Goal: Task Accomplishment & Management: Use online tool/utility

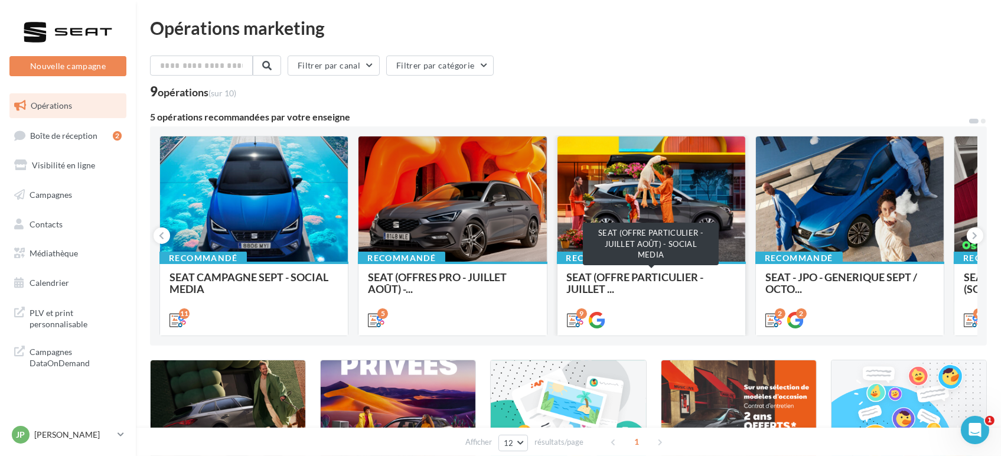
click at [591, 284] on span "SEAT (OFFRE PARTICULIER - JUILLET ..." at bounding box center [635, 282] width 137 height 25
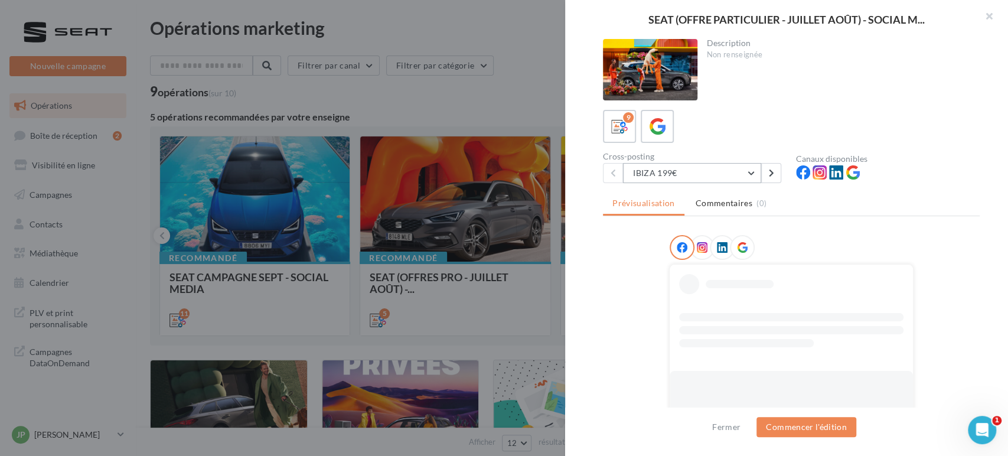
click at [710, 167] on button "IBIZA 199€" at bounding box center [692, 173] width 138 height 20
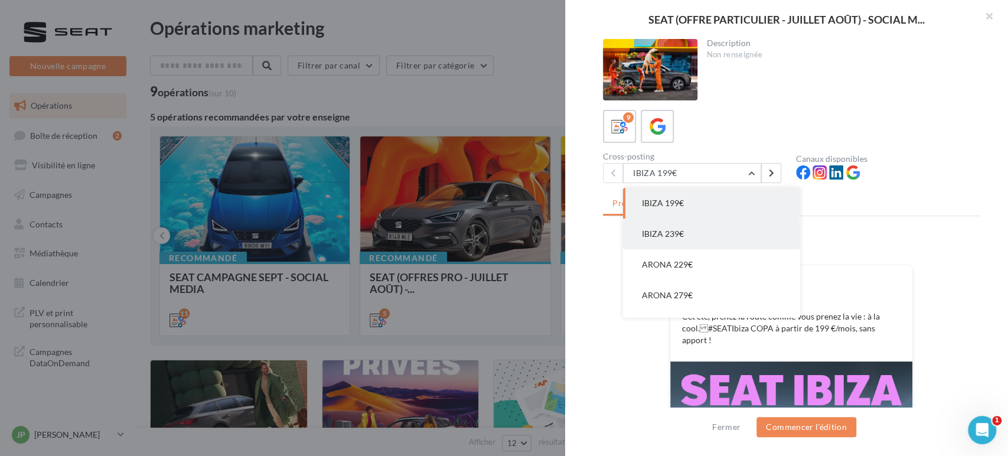
click at [686, 244] on button "IBIZA 239€" at bounding box center [711, 234] width 177 height 31
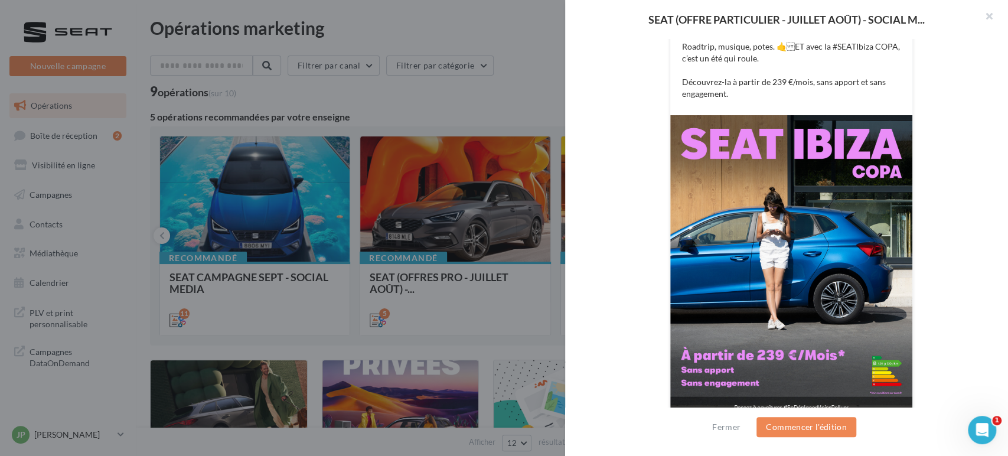
scroll to position [284, 0]
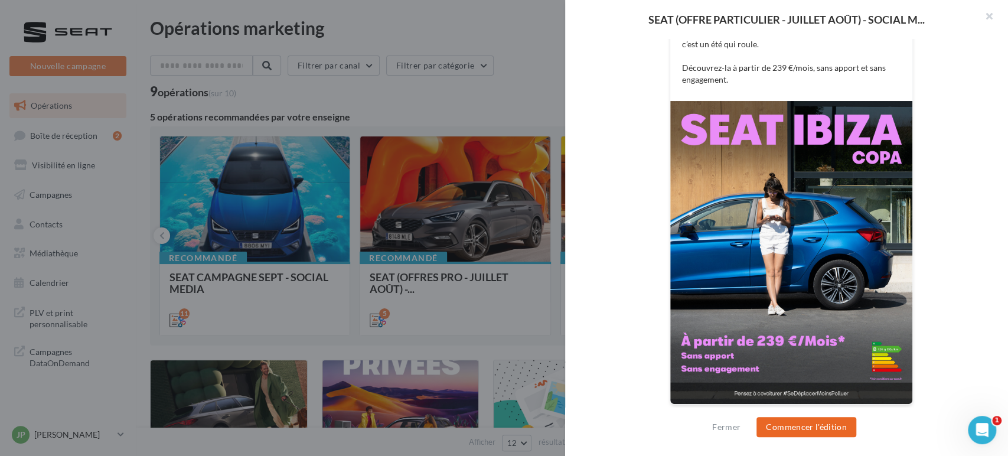
click at [798, 426] on button "Commencer l'édition" at bounding box center [807, 427] width 100 height 20
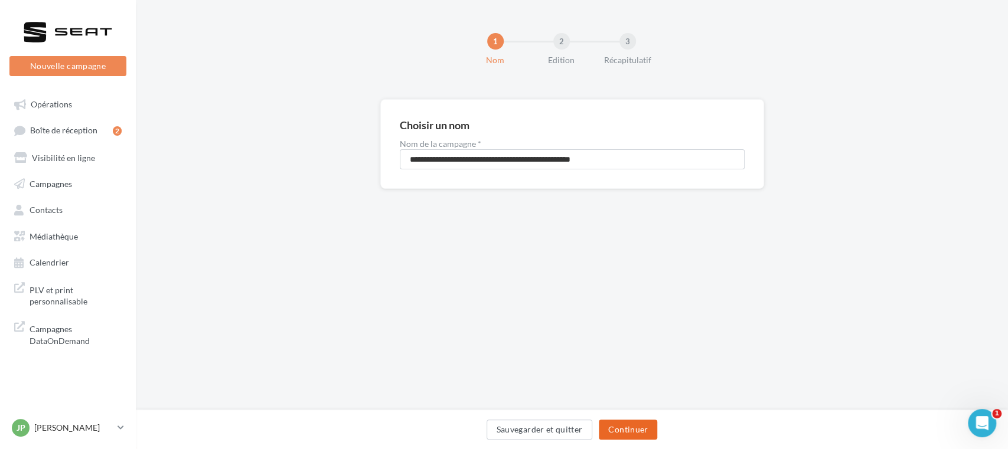
click at [629, 425] on button "Continuer" at bounding box center [628, 430] width 58 height 20
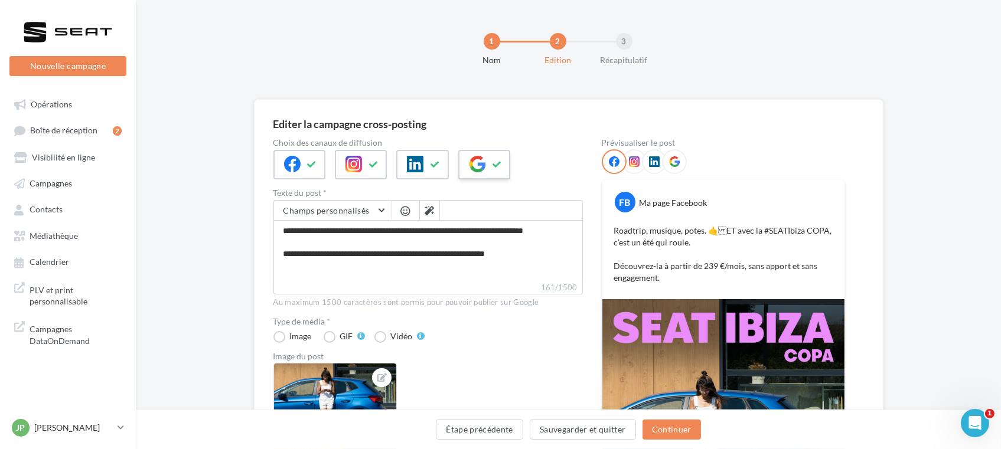
click at [488, 152] on div at bounding box center [484, 165] width 52 height 30
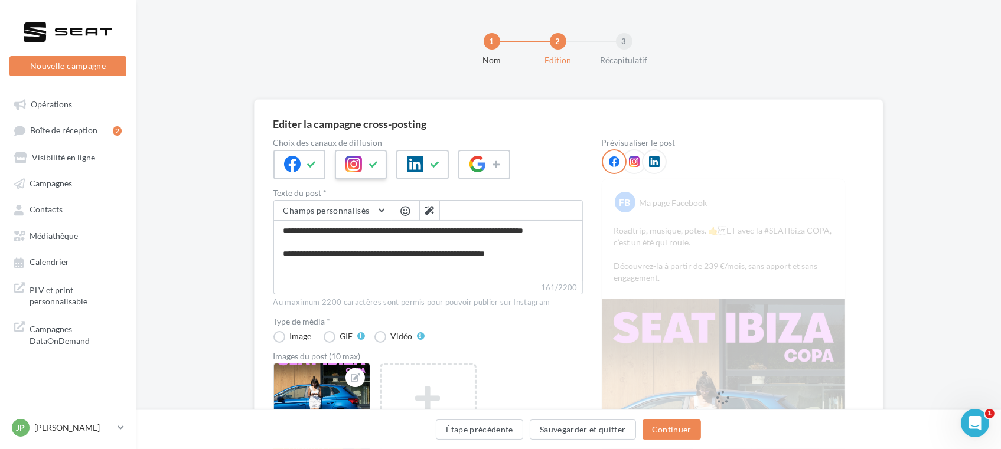
click at [361, 169] on div at bounding box center [361, 165] width 52 height 30
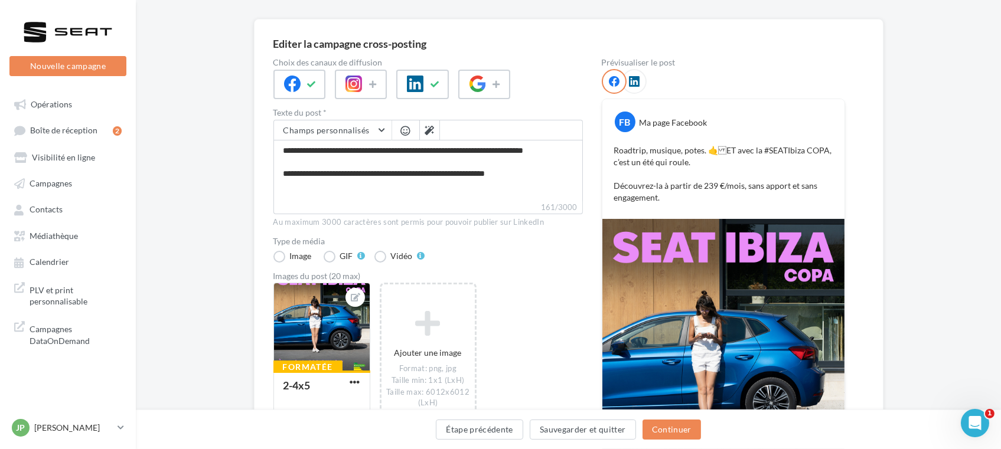
scroll to position [81, 0]
click at [663, 435] on button "Continuer" at bounding box center [672, 430] width 58 height 20
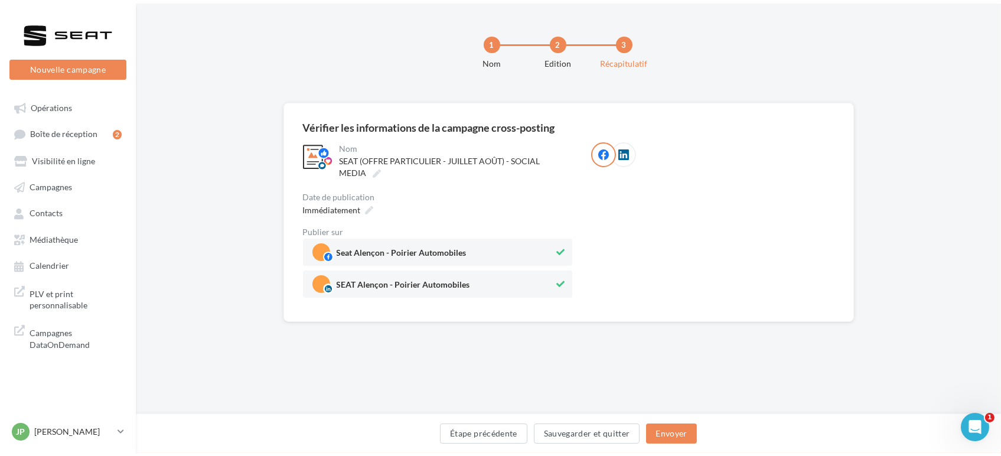
scroll to position [0, 0]
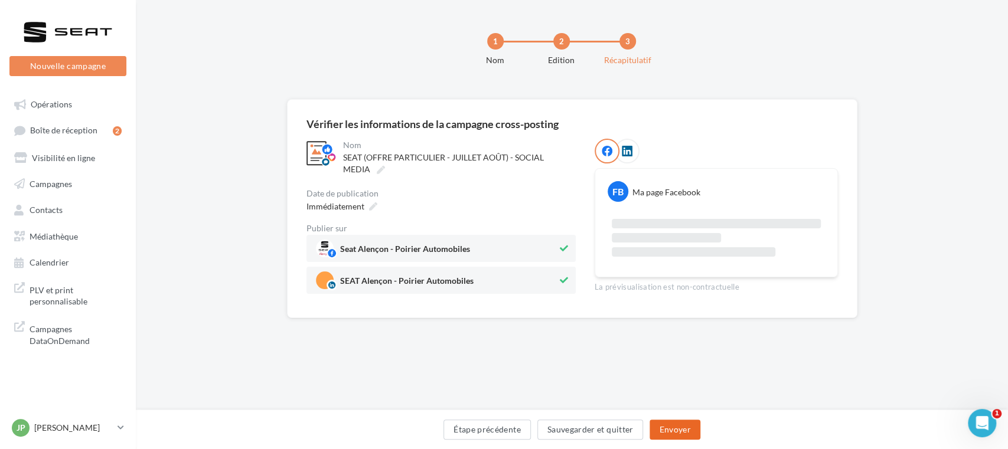
click at [684, 431] on button "Envoyer" at bounding box center [675, 430] width 50 height 20
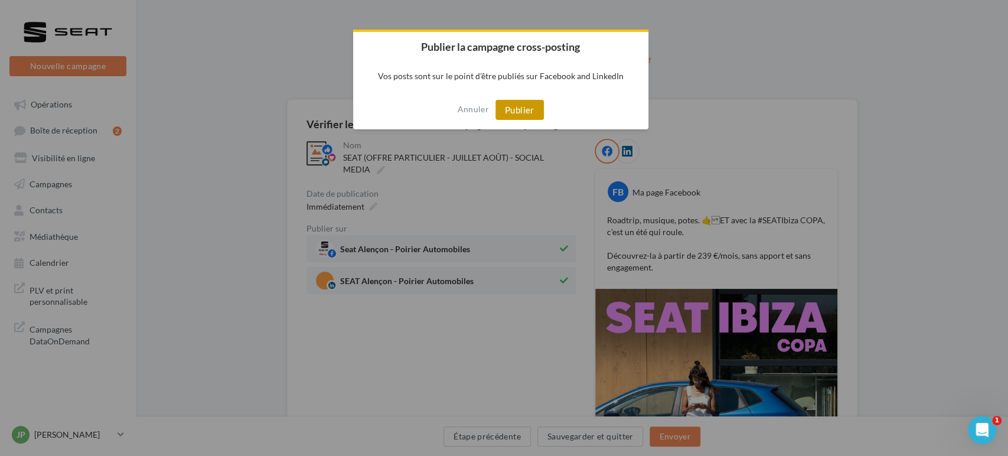
click at [508, 107] on button "Publier" at bounding box center [520, 110] width 48 height 20
